Goal: Book appointment/travel/reservation

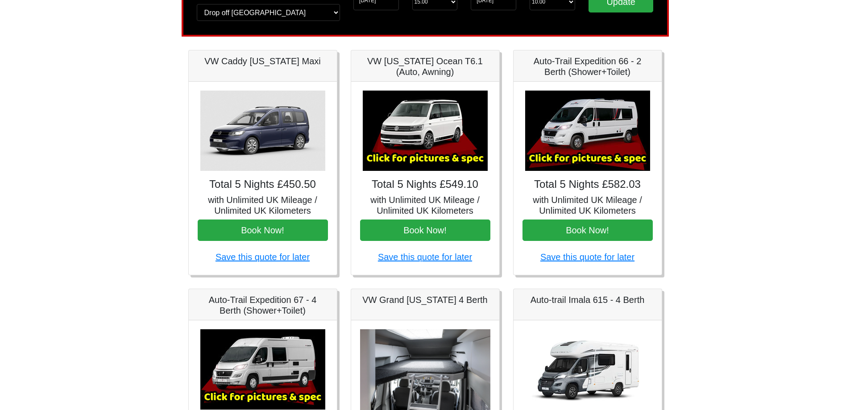
scroll to position [89, 0]
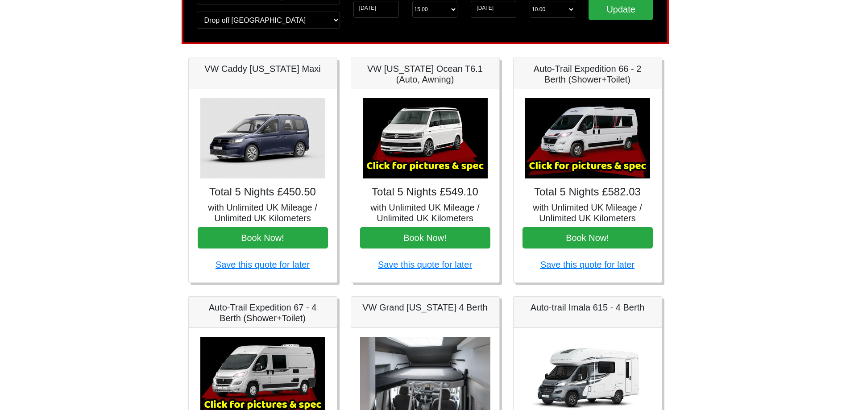
click at [248, 174] on img at bounding box center [262, 138] width 125 height 80
click at [256, 238] on button "Book Now!" at bounding box center [263, 237] width 130 height 21
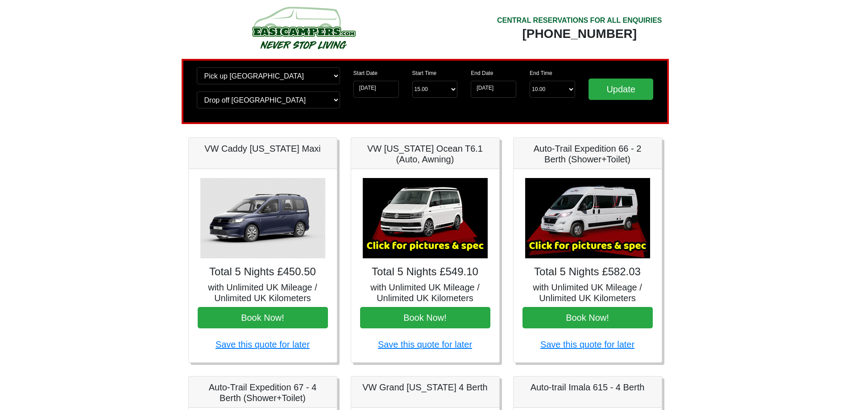
scroll to position [0, 0]
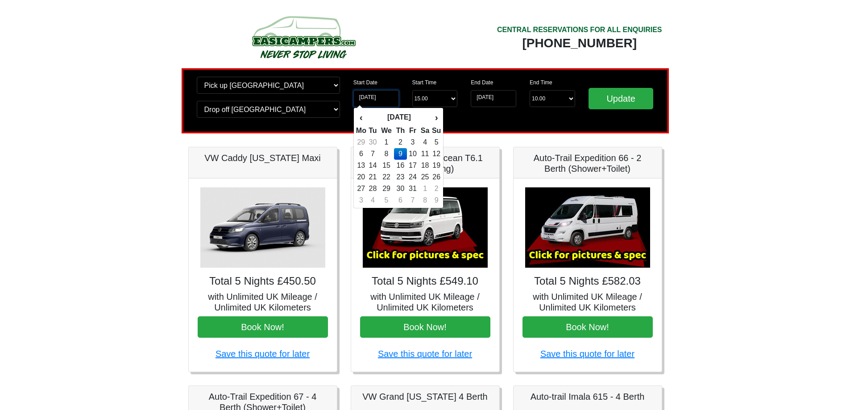
click at [387, 99] on input "09-10-2025" at bounding box center [376, 98] width 46 height 17
click at [416, 157] on td "10" at bounding box center [413, 154] width 12 height 12
type input "10-10-2025"
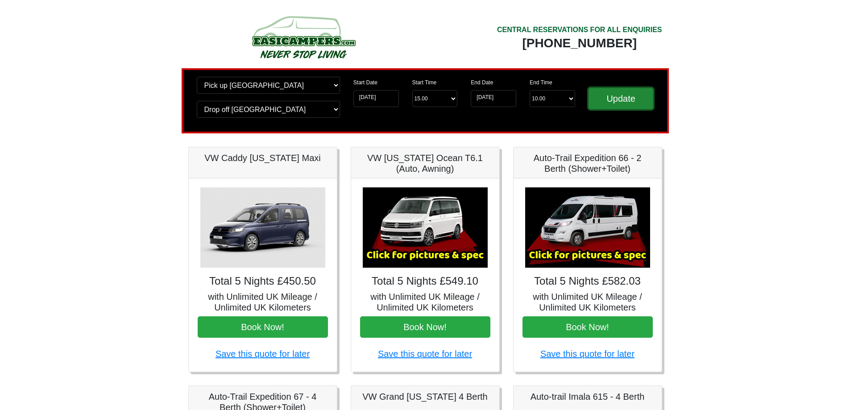
click at [619, 98] on input "Update" at bounding box center [621, 98] width 65 height 21
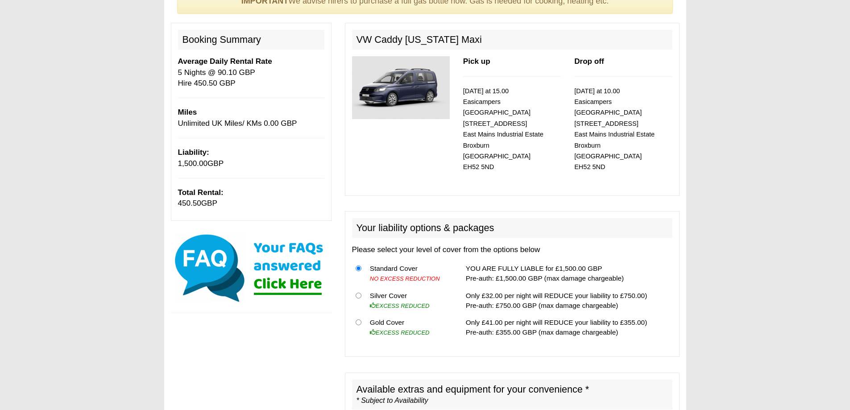
scroll to position [89, 0]
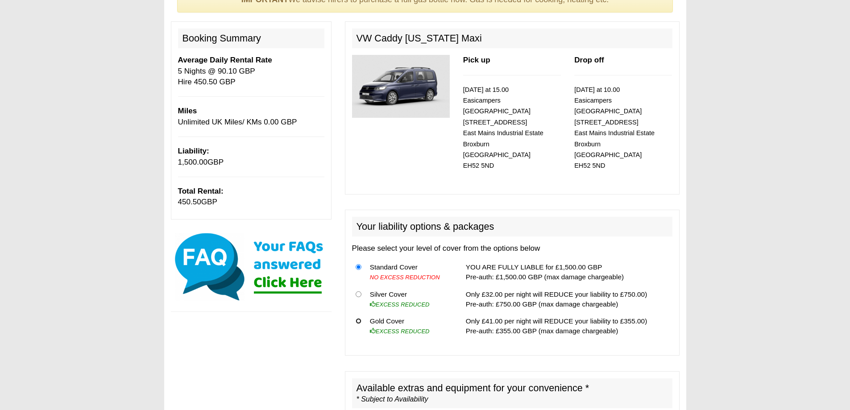
click at [358, 318] on input "radio" at bounding box center [359, 321] width 6 height 6
radio input "true"
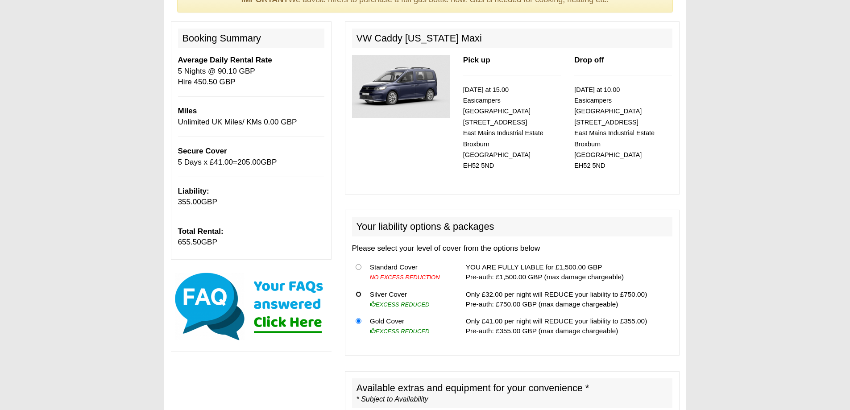
click at [361, 291] on input "radio" at bounding box center [359, 294] width 6 height 6
radio input "true"
click at [360, 264] on input "radio" at bounding box center [359, 267] width 6 height 6
radio input "true"
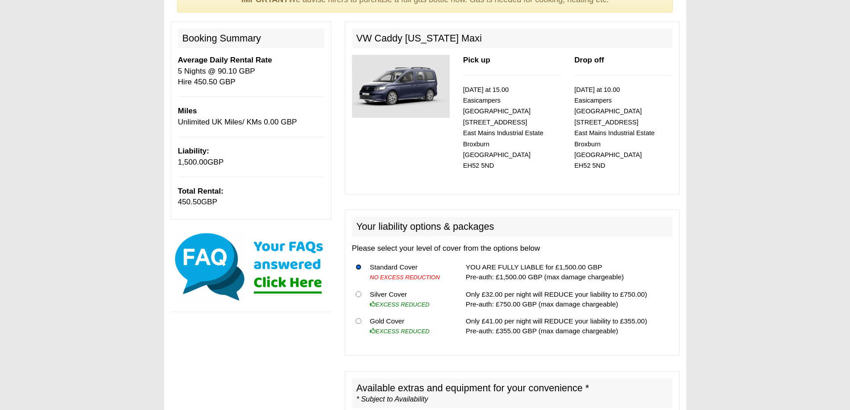
scroll to position [0, 0]
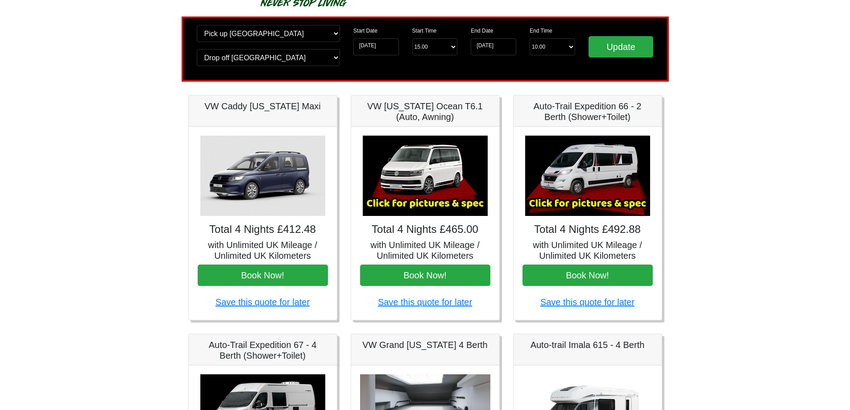
scroll to position [45, 0]
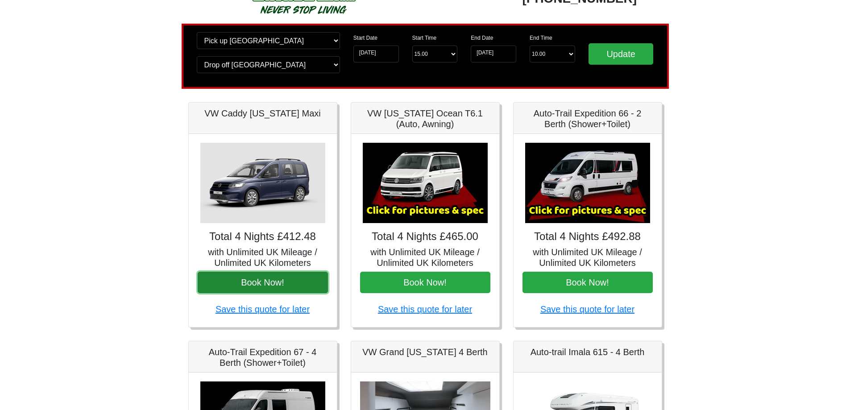
click at [264, 282] on button "Book Now!" at bounding box center [263, 282] width 130 height 21
click at [393, 54] on input "10-10-2025" at bounding box center [376, 54] width 46 height 17
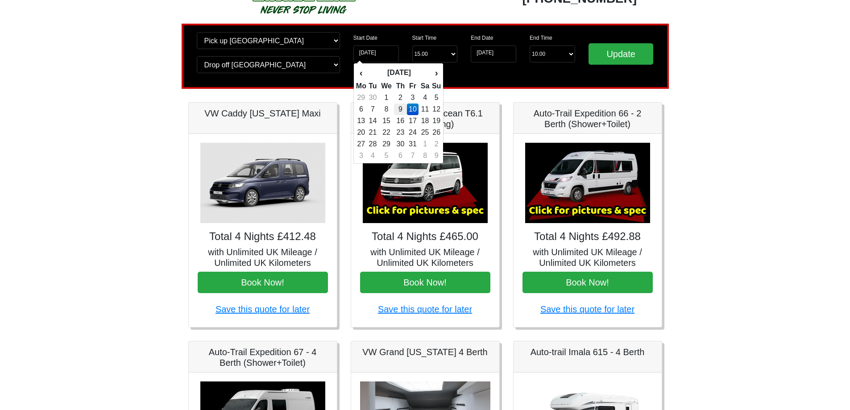
click at [401, 108] on td "9" at bounding box center [400, 110] width 13 height 12
type input "09-10-2025"
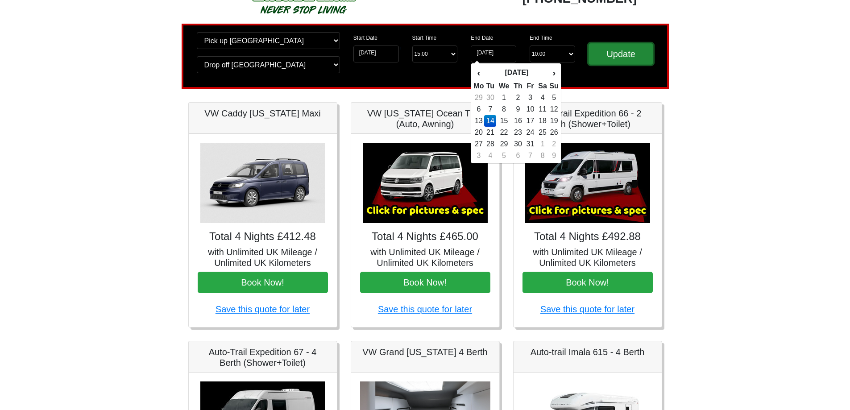
click at [609, 58] on input "Update" at bounding box center [621, 53] width 65 height 21
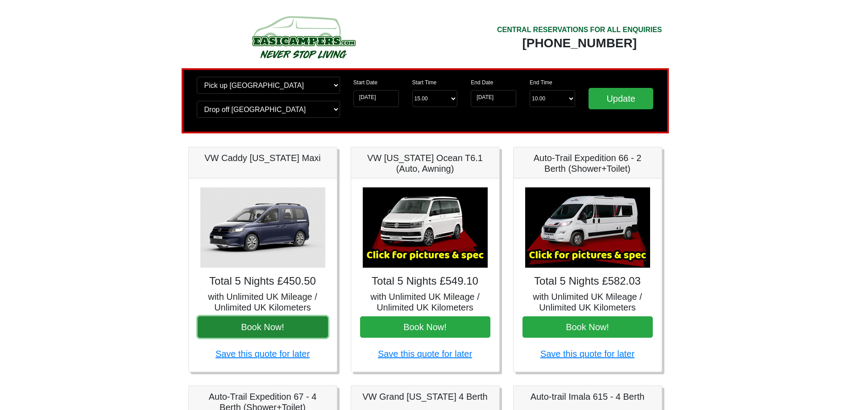
click at [266, 332] on button "Book Now!" at bounding box center [263, 326] width 130 height 21
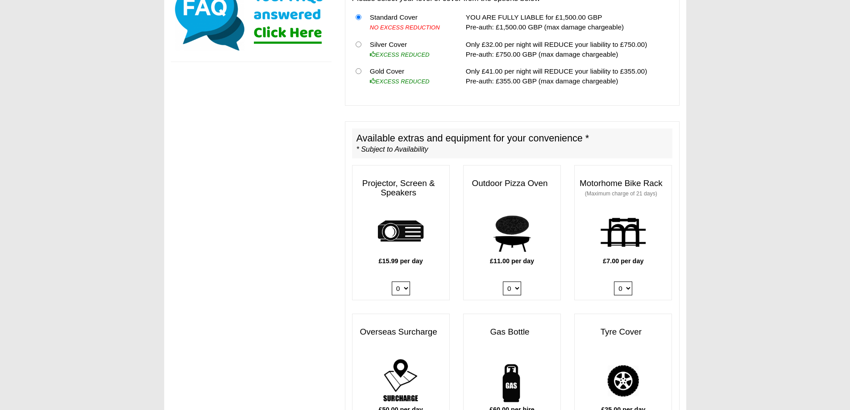
scroll to position [357, 0]
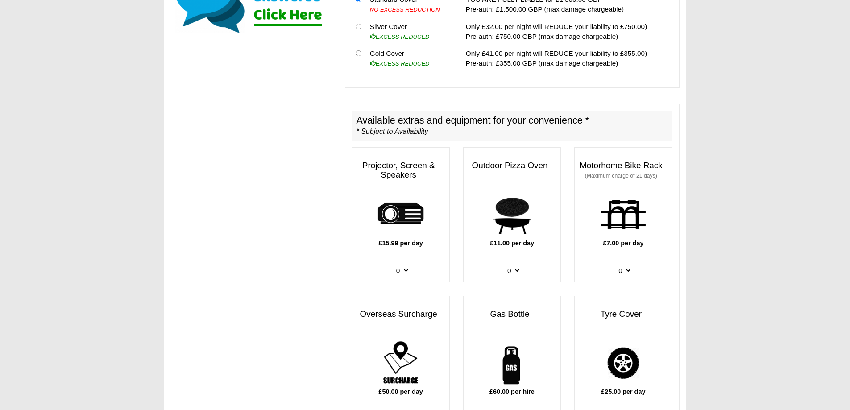
click at [407, 264] on select "0 1" at bounding box center [401, 271] width 18 height 14
select select "Projector x QTY 1 @ 15.99 GBP per day."
click at [392, 264] on select "0 1" at bounding box center [401, 271] width 18 height 14
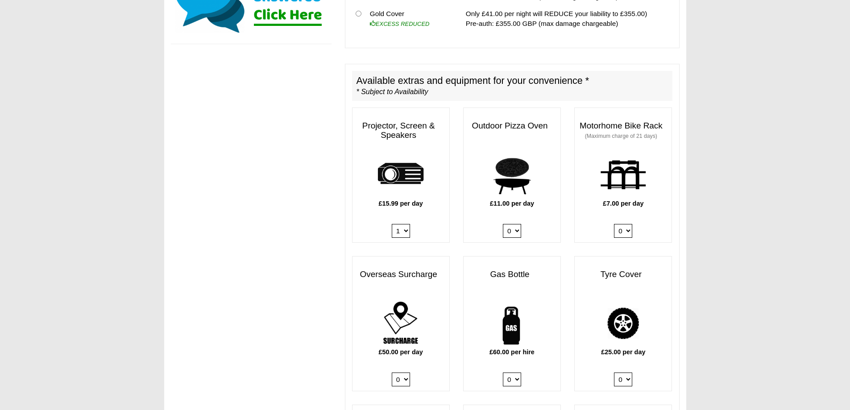
click at [404, 224] on select "0 1" at bounding box center [401, 231] width 18 height 14
select select
click at [392, 238] on select "0 1" at bounding box center [401, 231] width 18 height 14
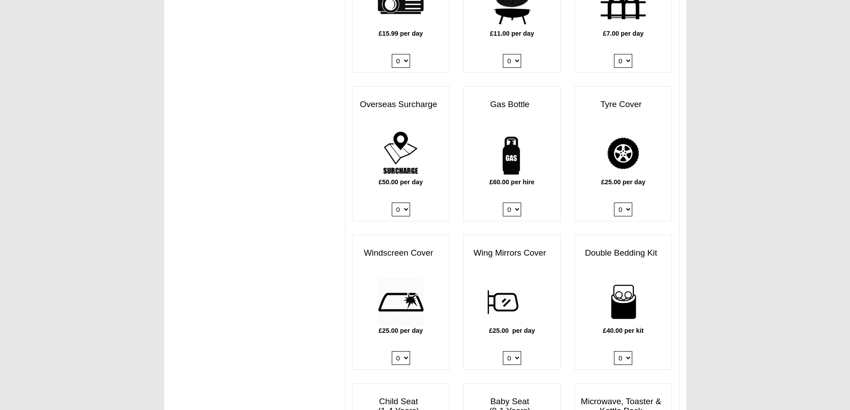
scroll to position [625, 0]
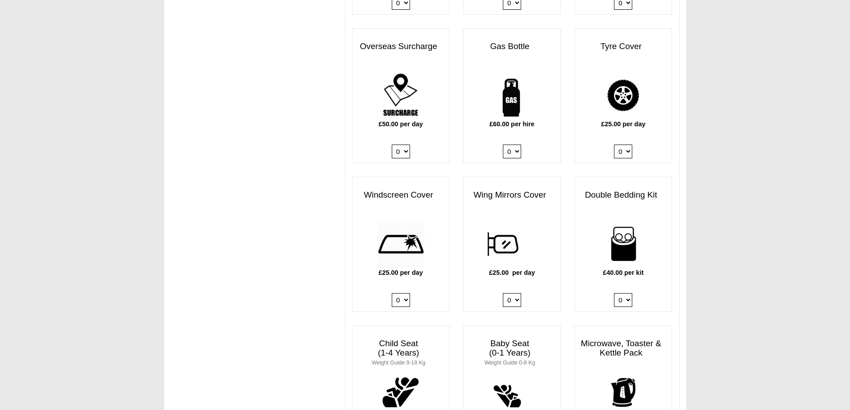
click at [627, 293] on select "0 1 2 3 4" at bounding box center [623, 300] width 18 height 14
select select "Double Bedding Kit x QTY 1 @ 40.00 GBP per kit."
click at [614, 293] on select "0 1 2 3 4" at bounding box center [623, 300] width 18 height 14
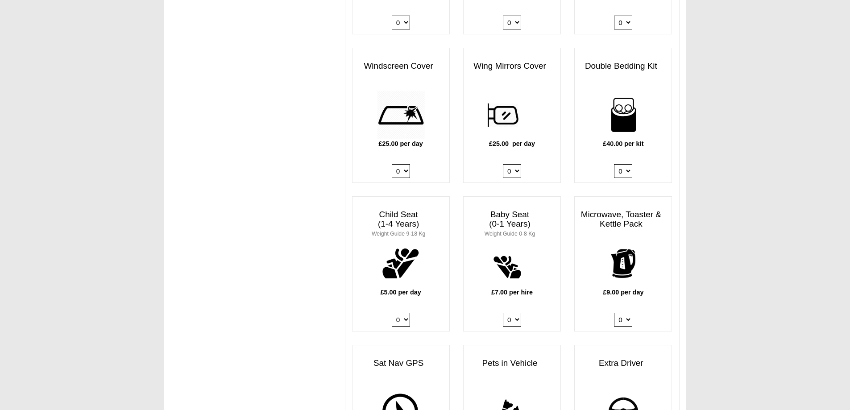
scroll to position [759, 0]
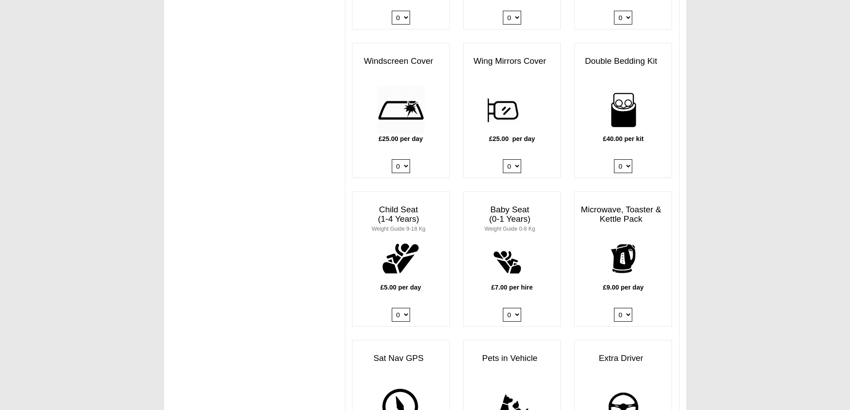
click at [629, 308] on select "0 1" at bounding box center [623, 315] width 18 height 14
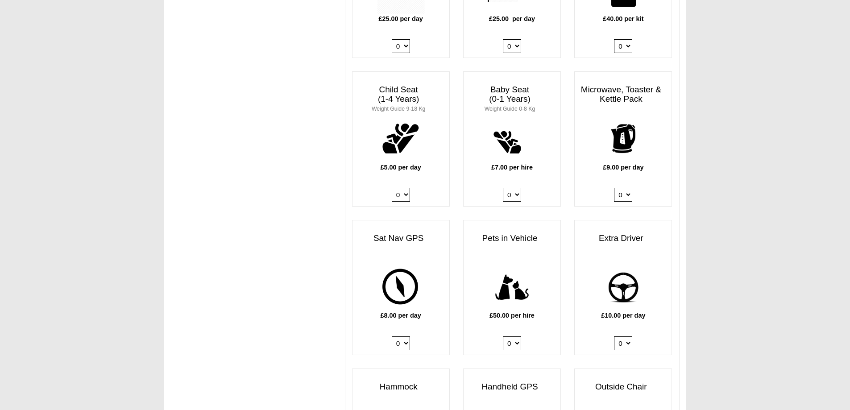
scroll to position [893, 0]
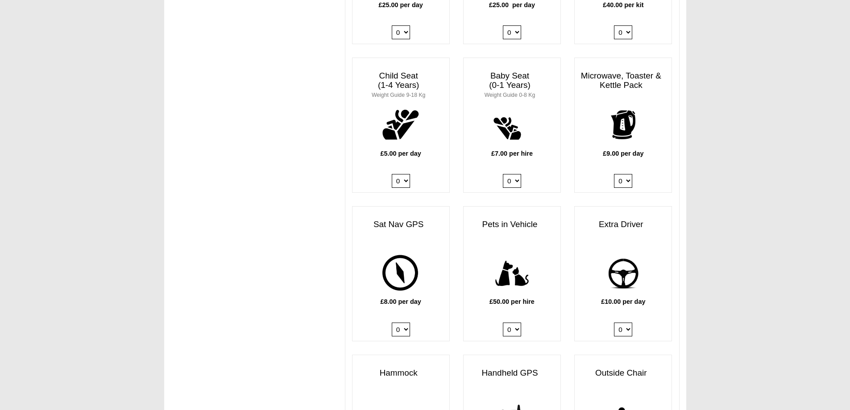
click at [628, 323] on select "0 1" at bounding box center [623, 330] width 18 height 14
select select "Extra Driver x QTY 1 @ 10.00 GBP per day."
click at [614, 323] on select "0 1" at bounding box center [623, 330] width 18 height 14
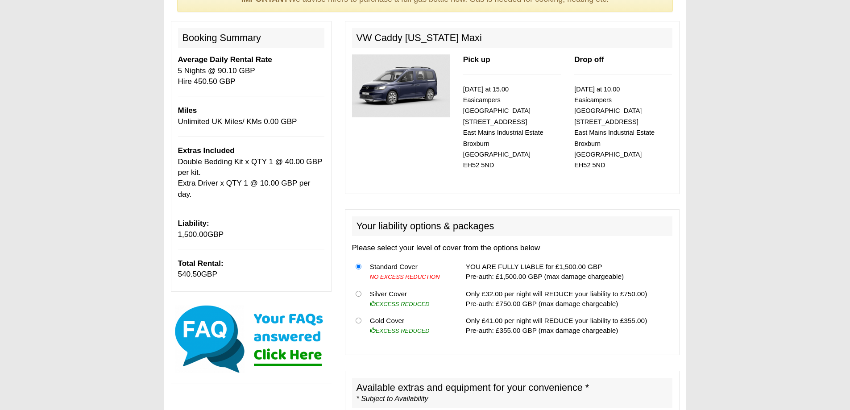
scroll to position [89, 0]
